Goal: Use online tool/utility

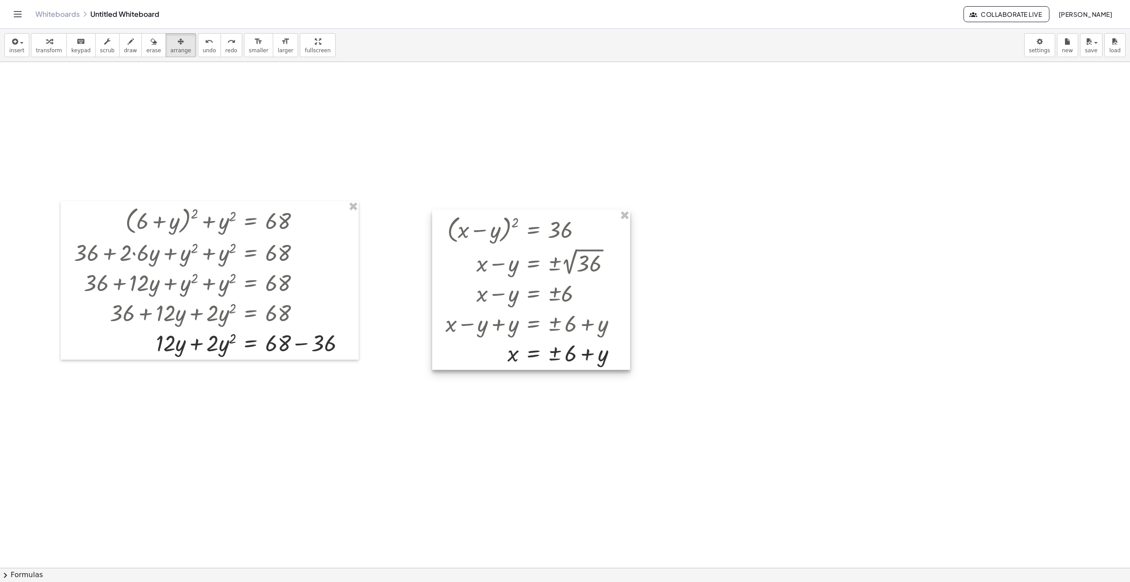
scroll to position [89, 0]
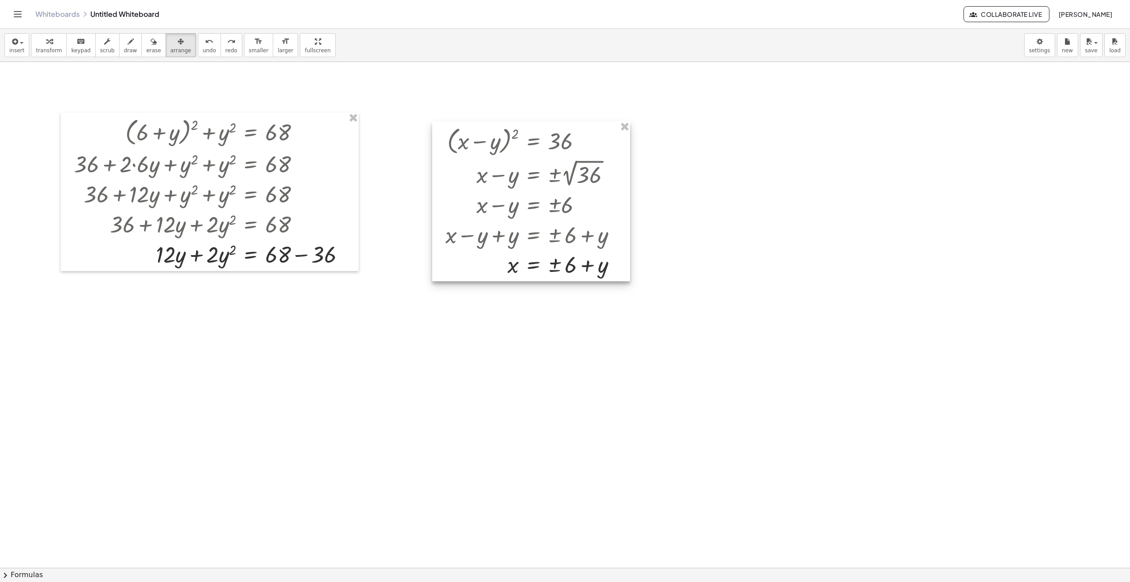
click at [569, 205] on div at bounding box center [531, 201] width 198 height 160
click at [40, 47] on span "transform" at bounding box center [49, 50] width 26 height 6
click at [572, 224] on div at bounding box center [534, 234] width 187 height 30
click at [553, 216] on div at bounding box center [534, 204] width 187 height 30
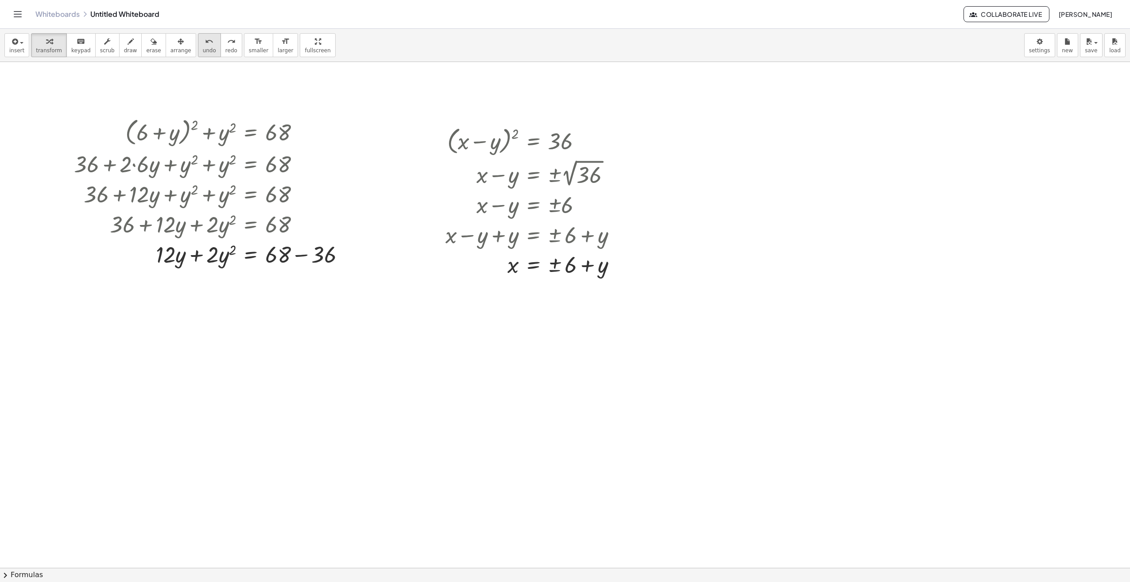
click at [205, 41] on icon "undo" at bounding box center [209, 41] width 8 height 11
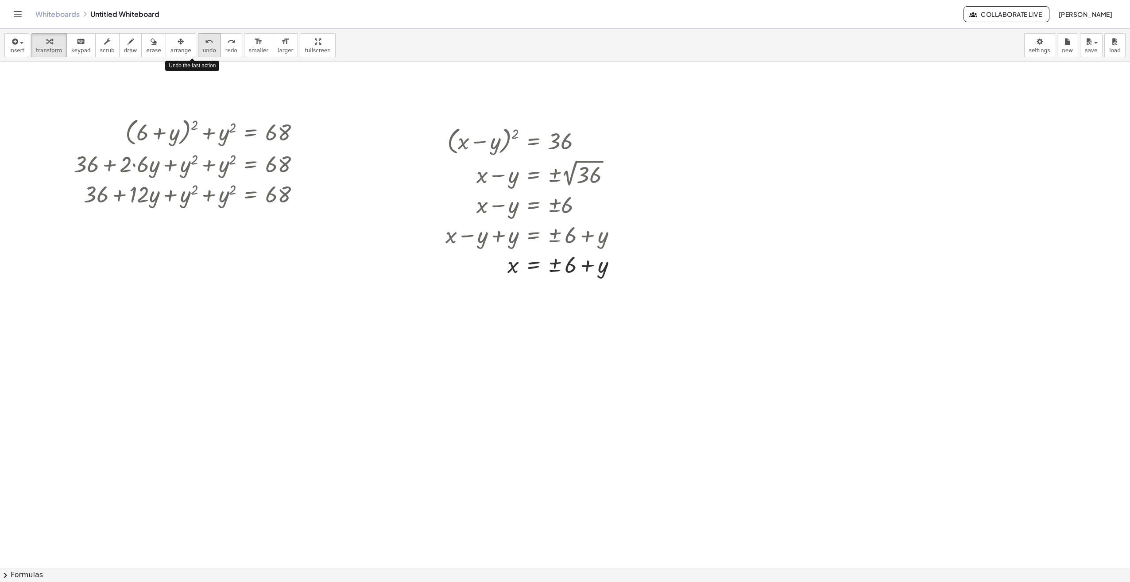
click at [205, 41] on icon "undo" at bounding box center [209, 41] width 8 height 11
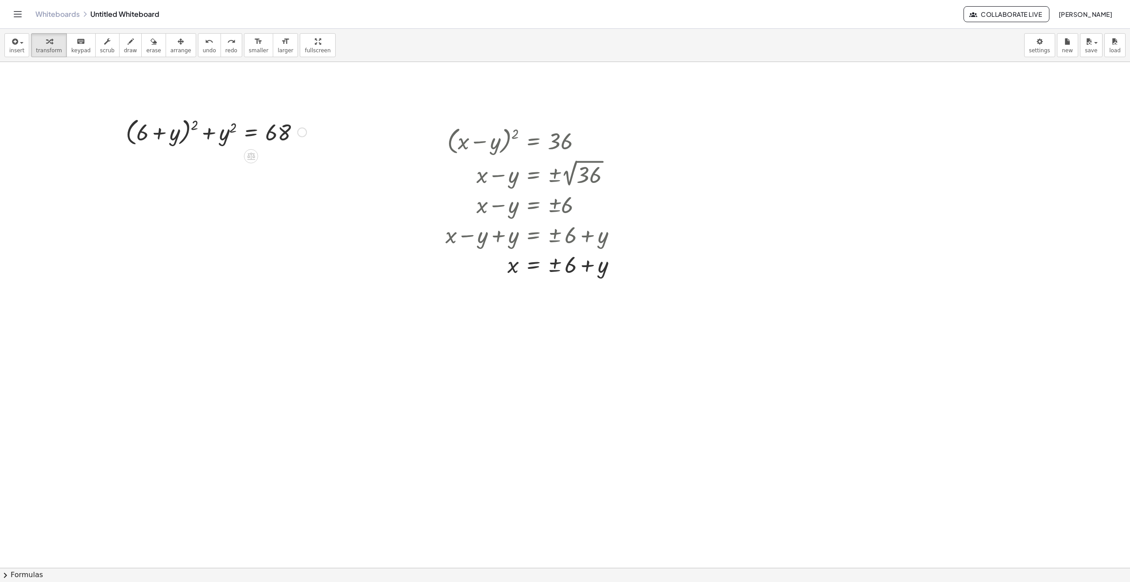
click at [193, 127] on div at bounding box center [215, 132] width 189 height 34
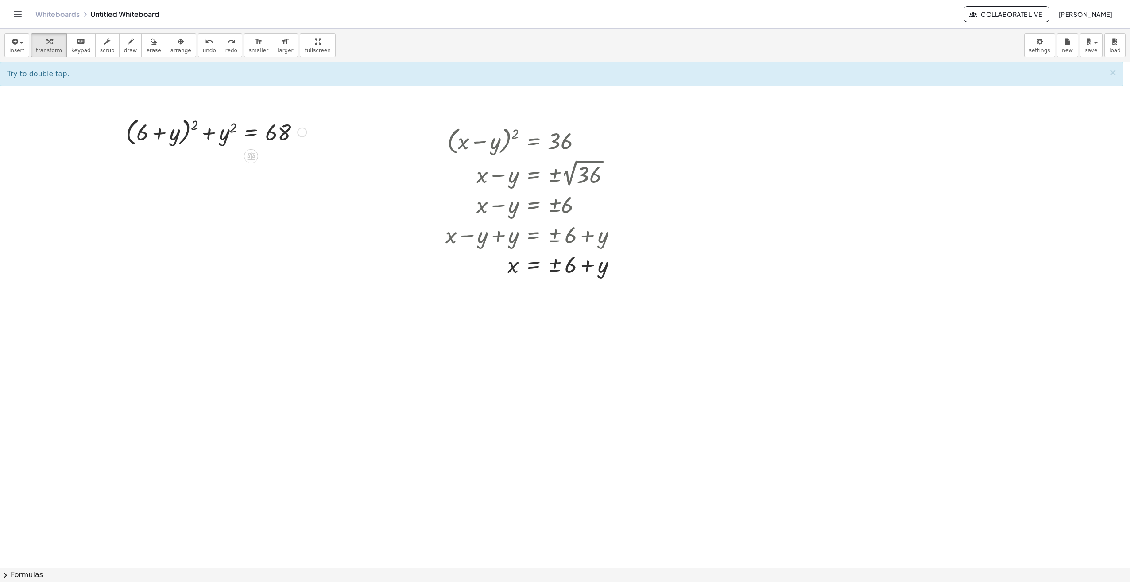
click at [193, 127] on div at bounding box center [215, 132] width 189 height 34
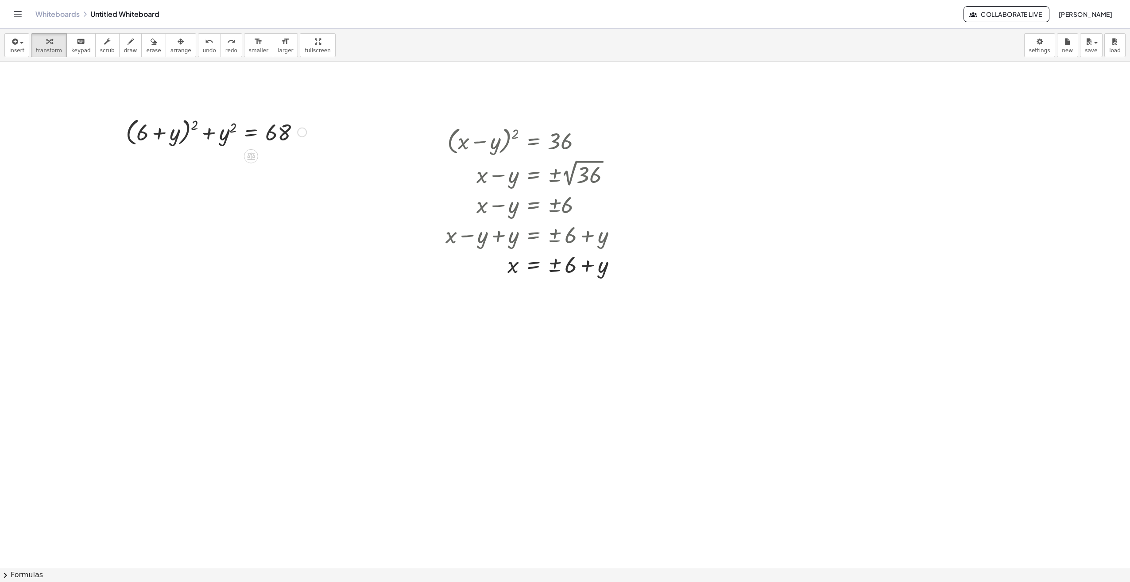
click at [193, 127] on div at bounding box center [215, 132] width 189 height 34
click at [132, 163] on div at bounding box center [190, 163] width 241 height 30
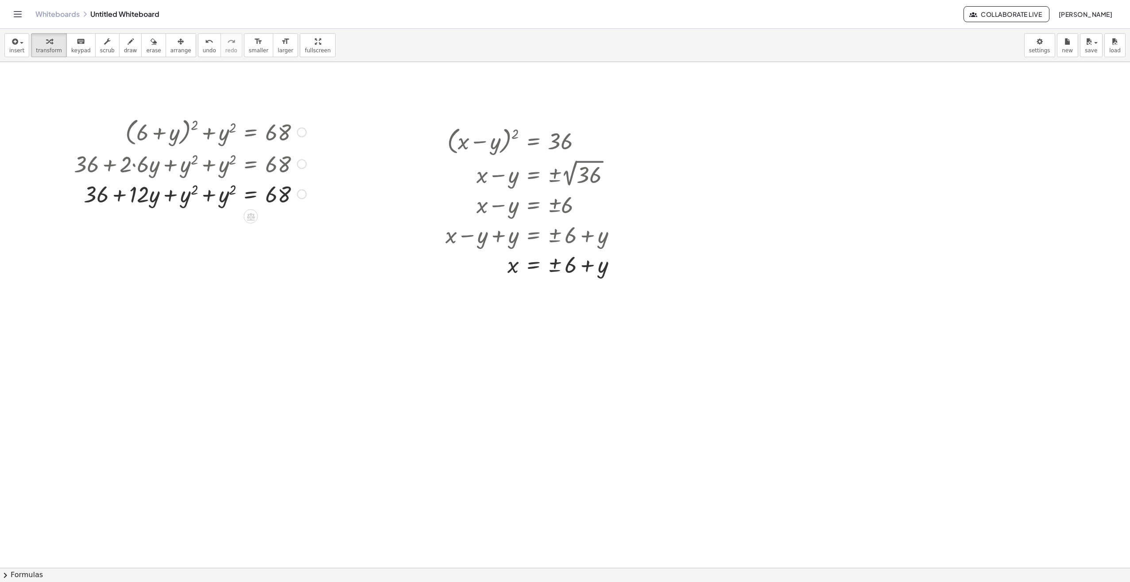
click at [209, 196] on div at bounding box center [190, 193] width 241 height 30
click at [270, 225] on div at bounding box center [190, 224] width 241 height 30
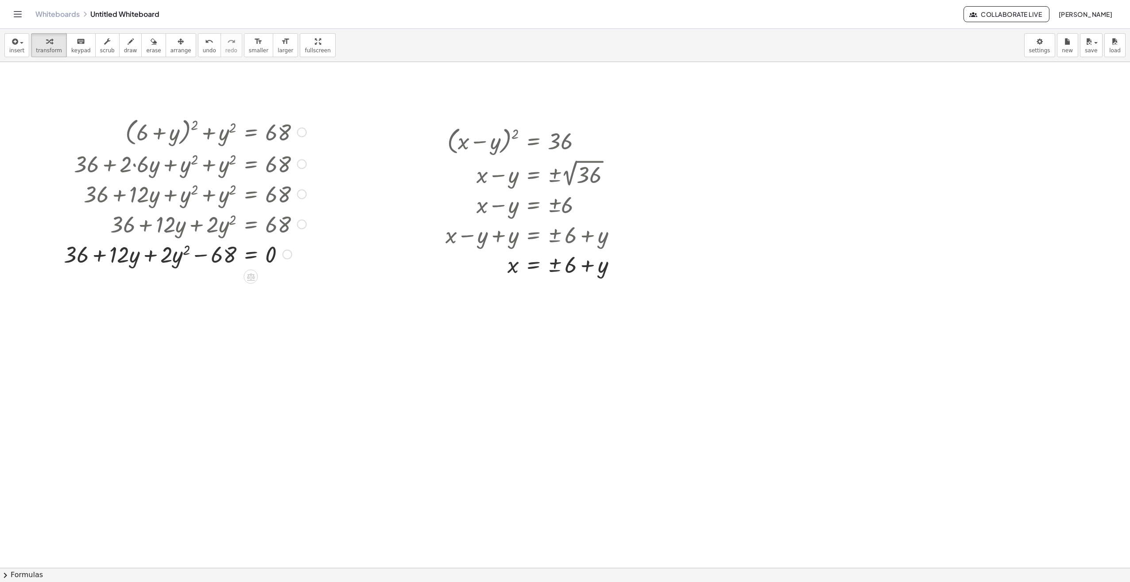
click at [202, 257] on div at bounding box center [184, 254] width 251 height 30
drag, startPoint x: 79, startPoint y: 253, endPoint x: 200, endPoint y: 251, distance: 120.9
click at [200, 251] on div at bounding box center [184, 254] width 251 height 30
click at [204, 286] on div at bounding box center [184, 284] width 251 height 30
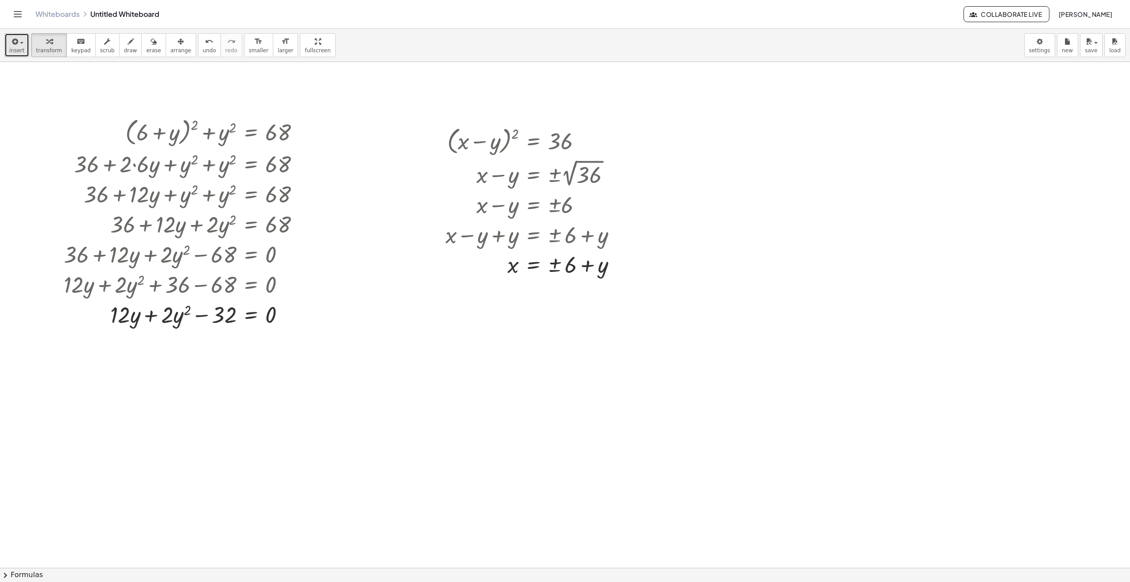
click at [18, 48] on span "insert" at bounding box center [16, 50] width 15 height 6
click at [353, 318] on div at bounding box center [565, 478] width 1130 height 1011
drag, startPoint x: 180, startPoint y: 316, endPoint x: 108, endPoint y: 316, distance: 71.3
click at [108, 316] on div at bounding box center [184, 314] width 251 height 30
drag, startPoint x: 118, startPoint y: 344, endPoint x: 119, endPoint y: 348, distance: 5.0
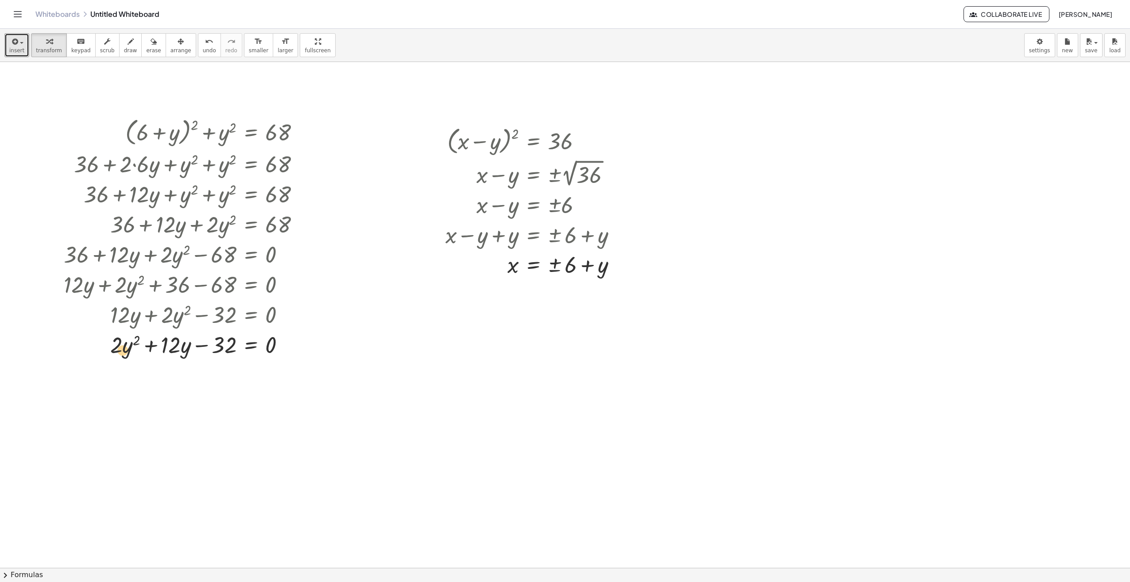
click at [119, 348] on div at bounding box center [184, 344] width 251 height 30
